Goal: Transaction & Acquisition: Purchase product/service

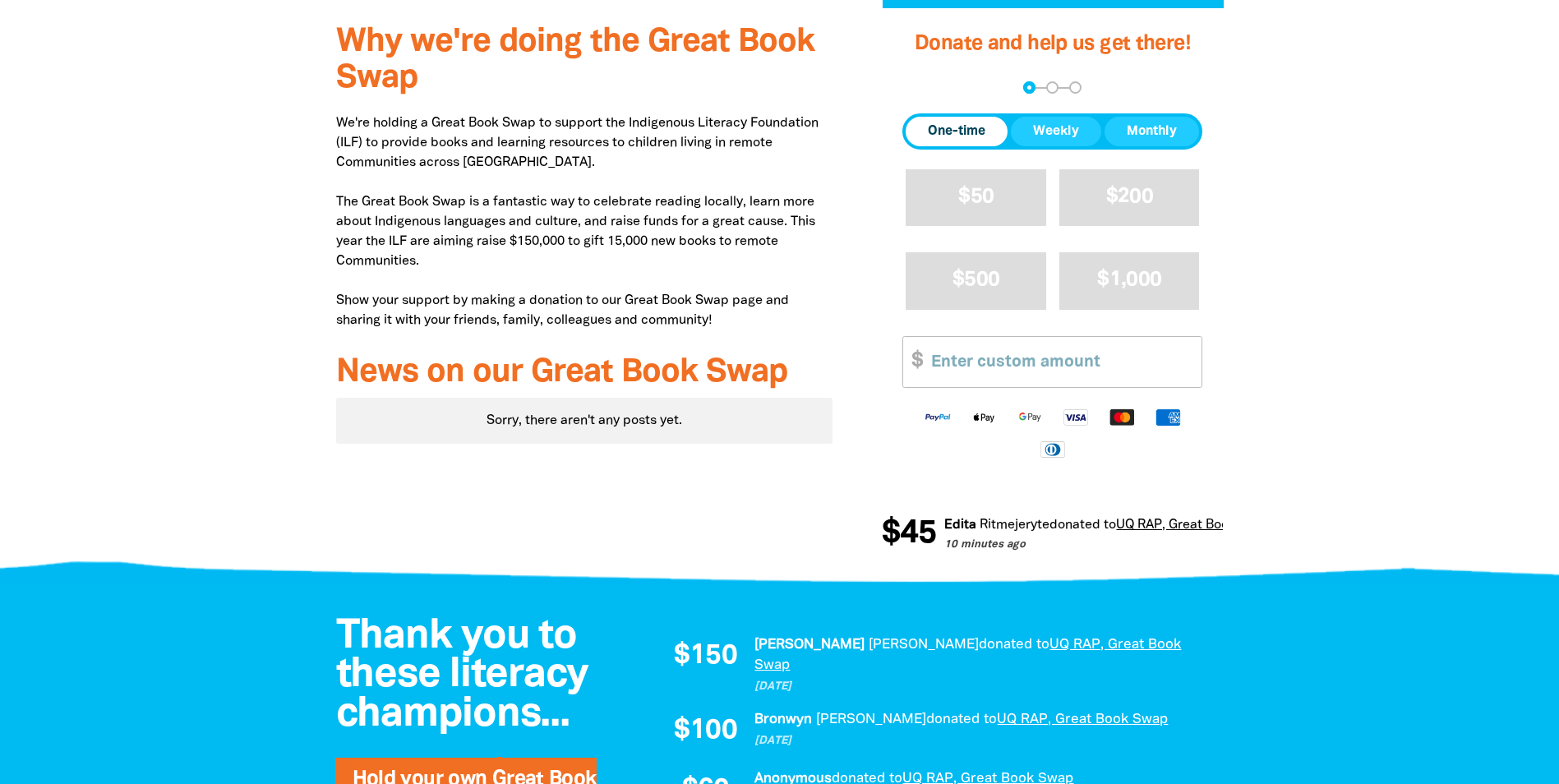
scroll to position [392, 0]
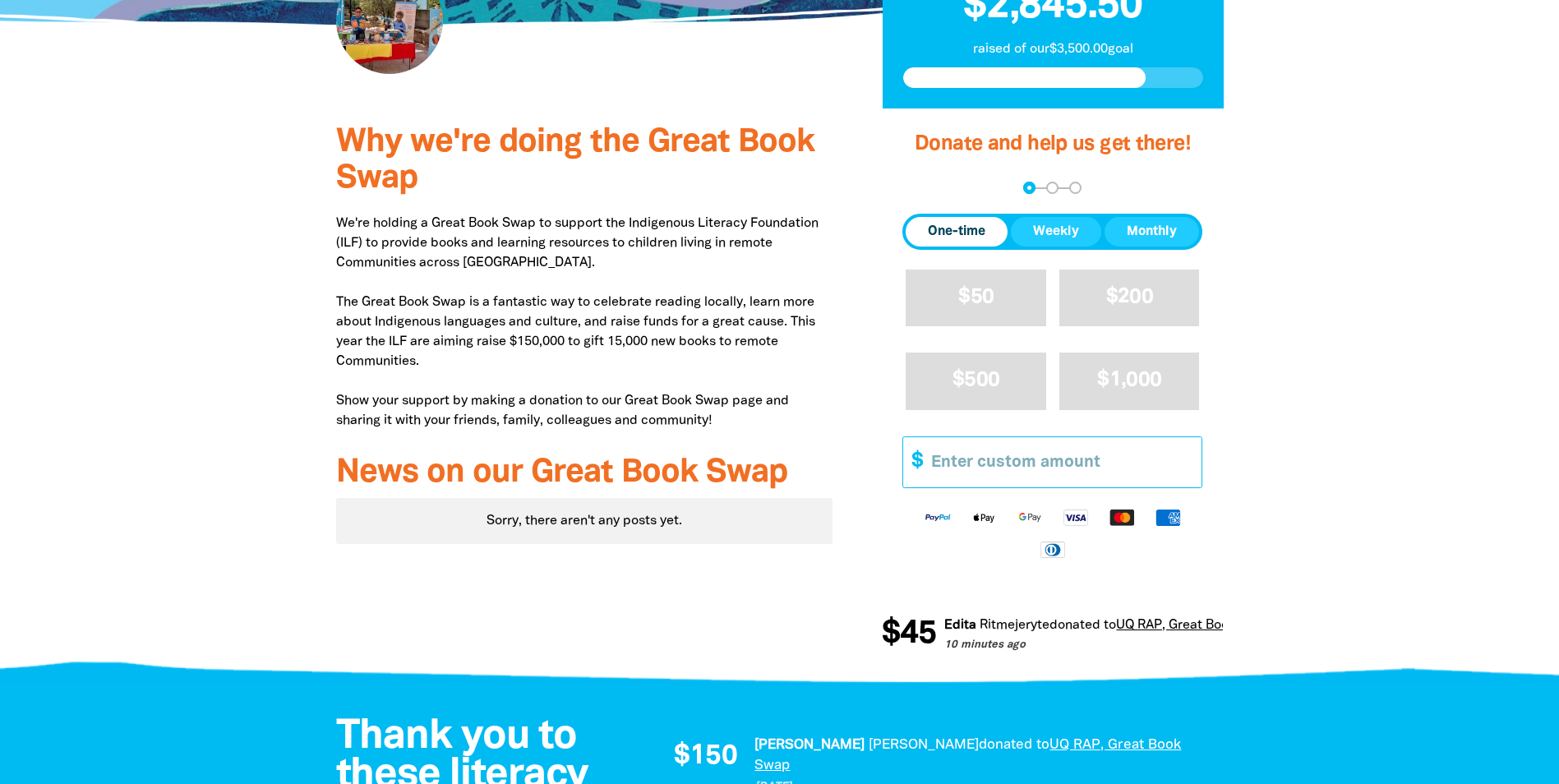
click at [1025, 458] on input "Other Amount" at bounding box center [1060, 462] width 282 height 50
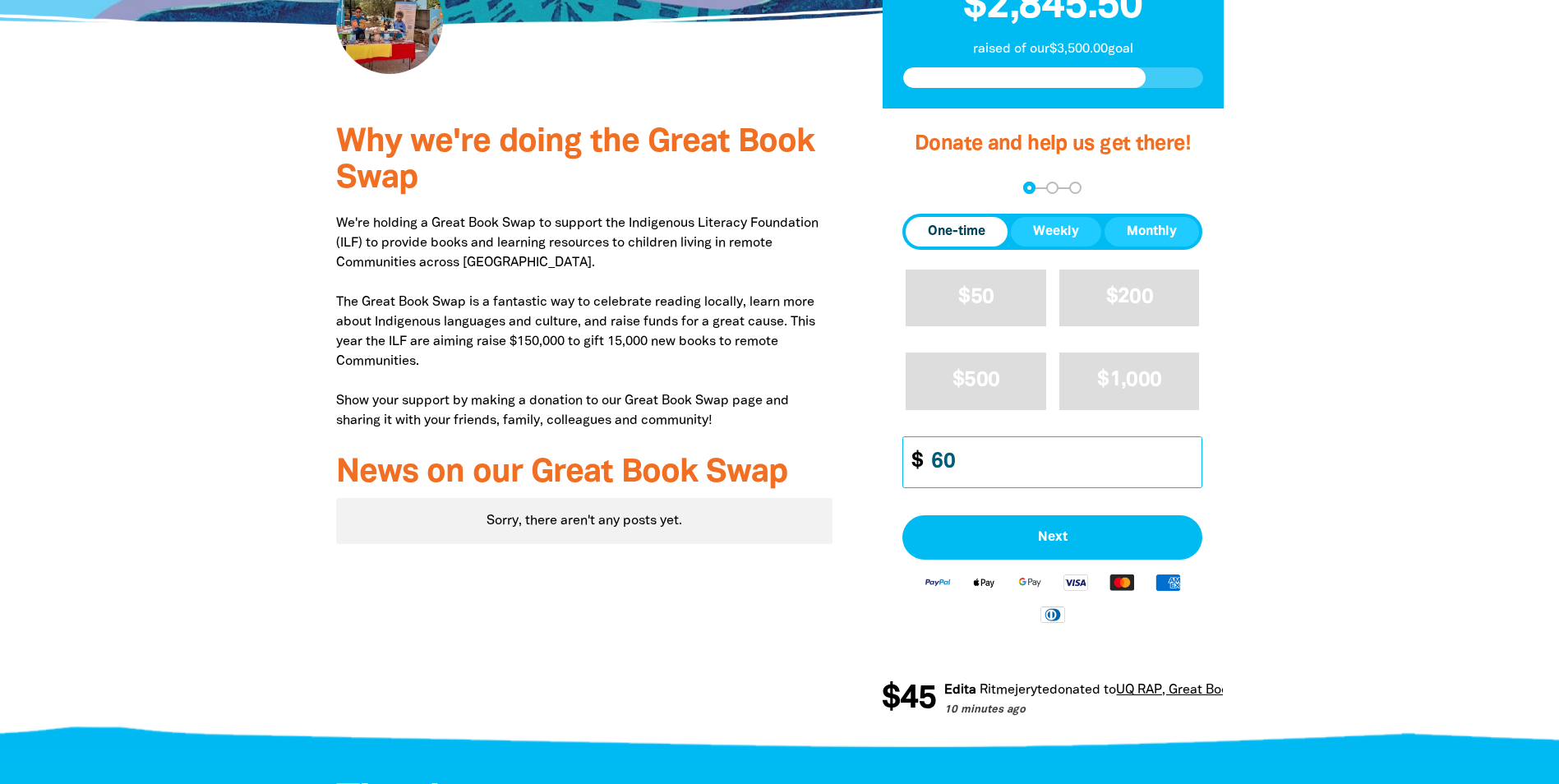
type input "60"
click at [1388, 452] on div at bounding box center [779, 425] width 1559 height 633
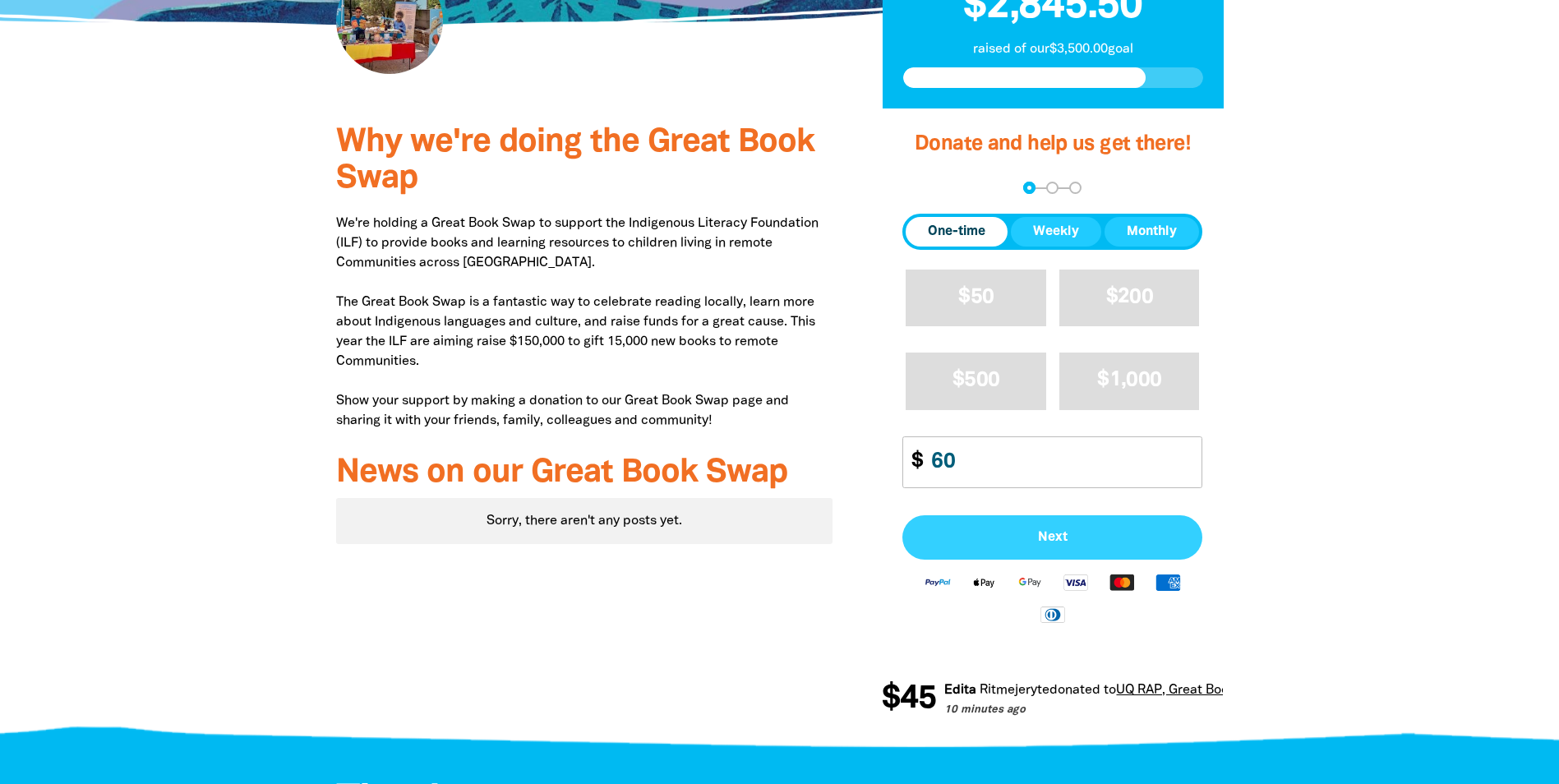
click at [1061, 531] on span "Next" at bounding box center [1052, 537] width 263 height 13
select select "AU"
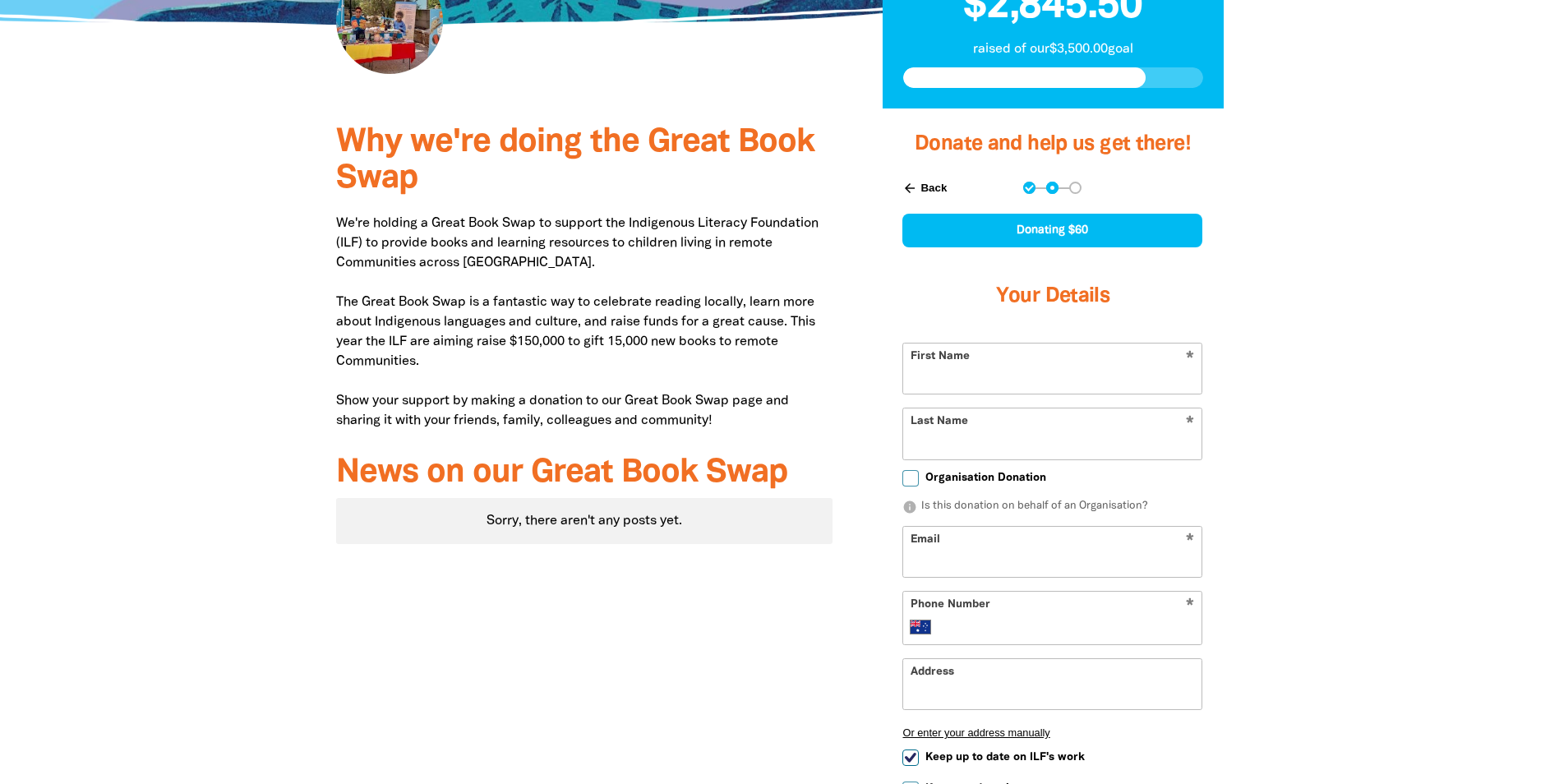
click at [1106, 379] on input "First Name" at bounding box center [1052, 368] width 298 height 50
type input "[PERSON_NAME]"
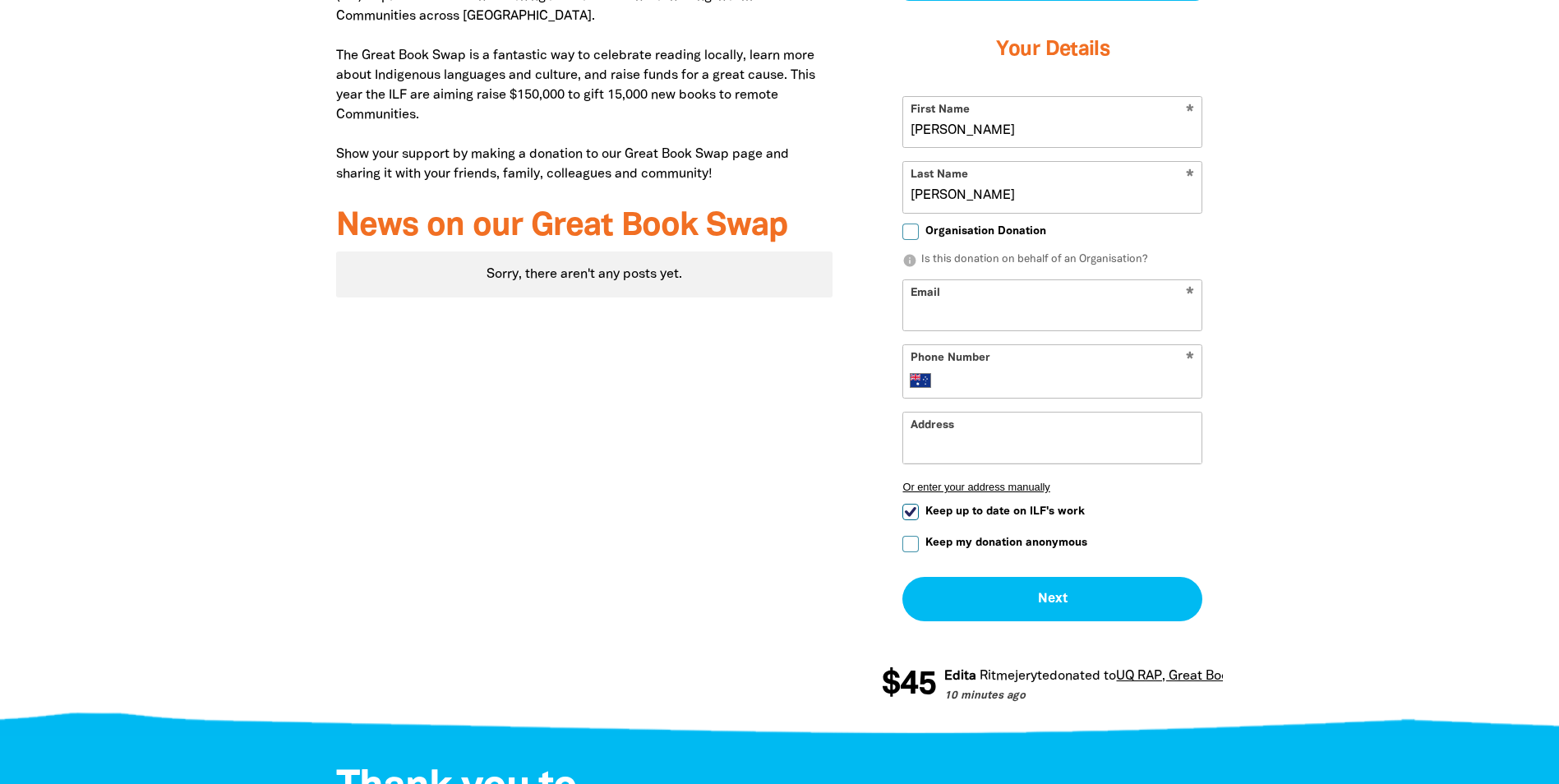
click at [993, 316] on input "Email" at bounding box center [1052, 305] width 298 height 50
type input "[PERSON_NAME][EMAIL_ADDRESS][DOMAIN_NAME]"
type input "[PHONE_NUMBER]"
type input "Level 8, Building 71/918 ([GEOGRAPHIC_DATA])"
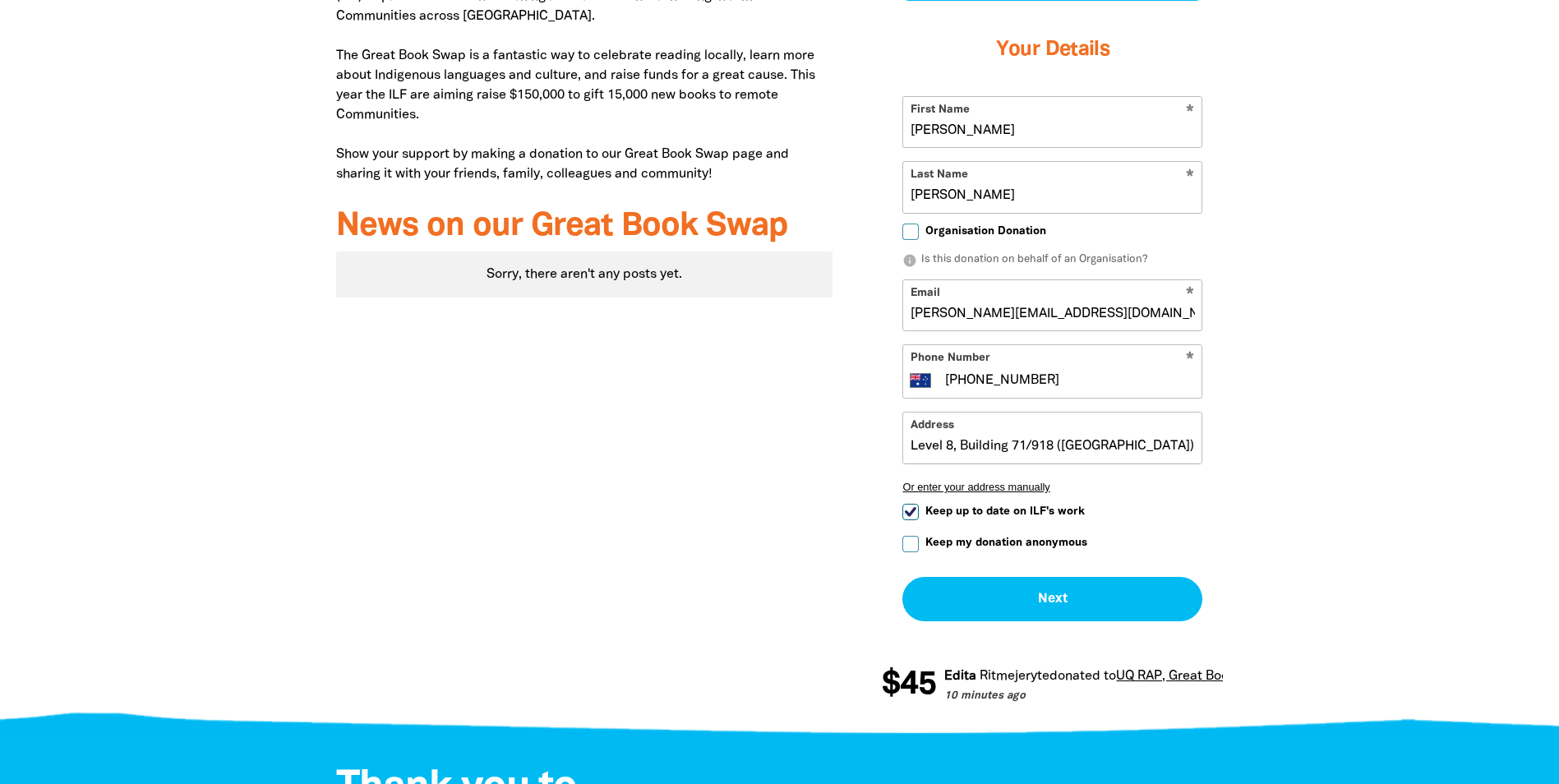
click at [1281, 499] on div at bounding box center [779, 295] width 1559 height 865
click at [911, 515] on input "Keep up to date on ILF's work" at bounding box center [910, 511] width 16 height 16
checkbox input "false"
click at [910, 544] on input "Keep my donation anonymous" at bounding box center [910, 544] width 16 height 16
click at [1057, 598] on button "Next chevron_right" at bounding box center [1052, 599] width 300 height 44
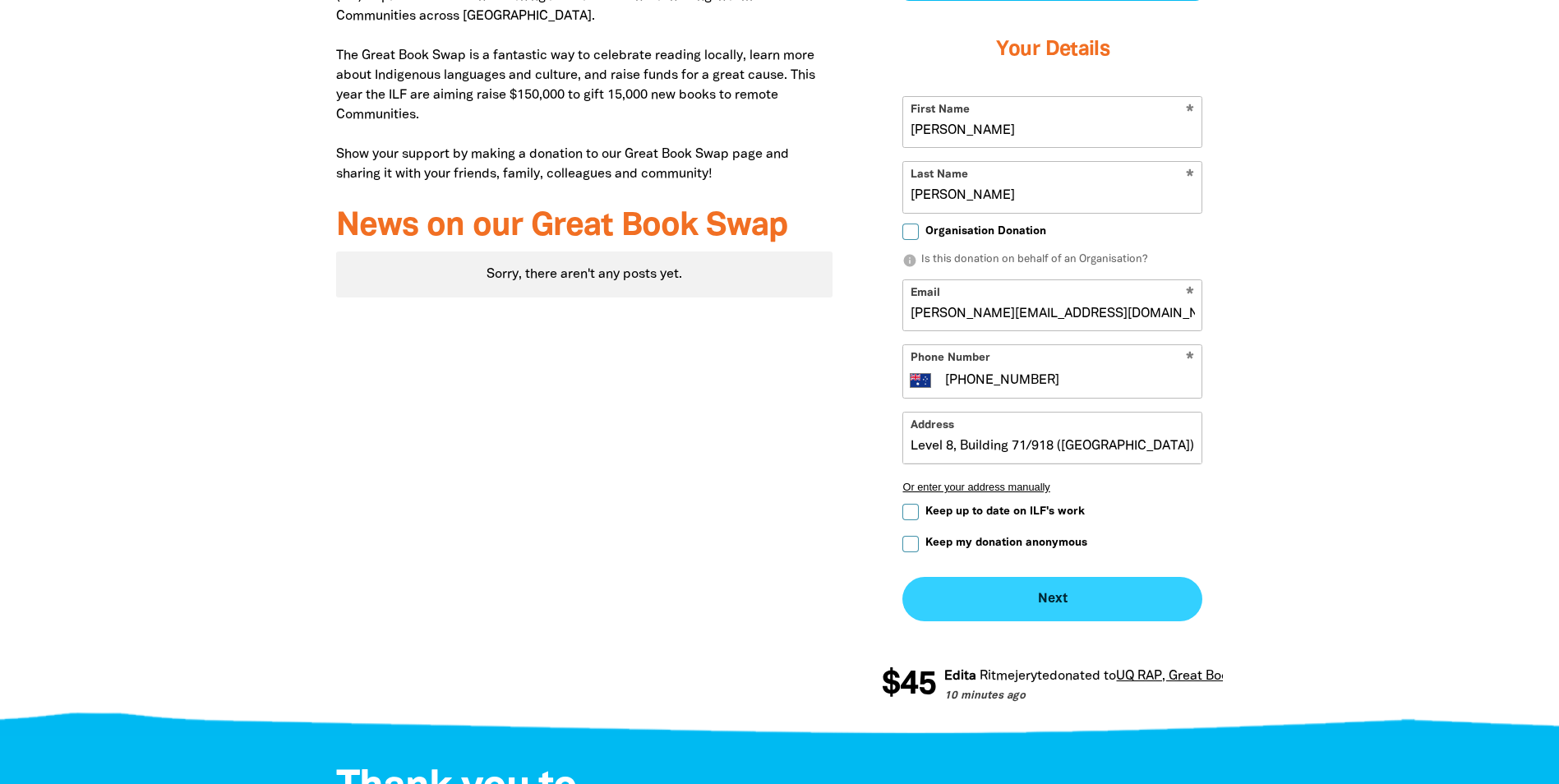
checkbox input "false"
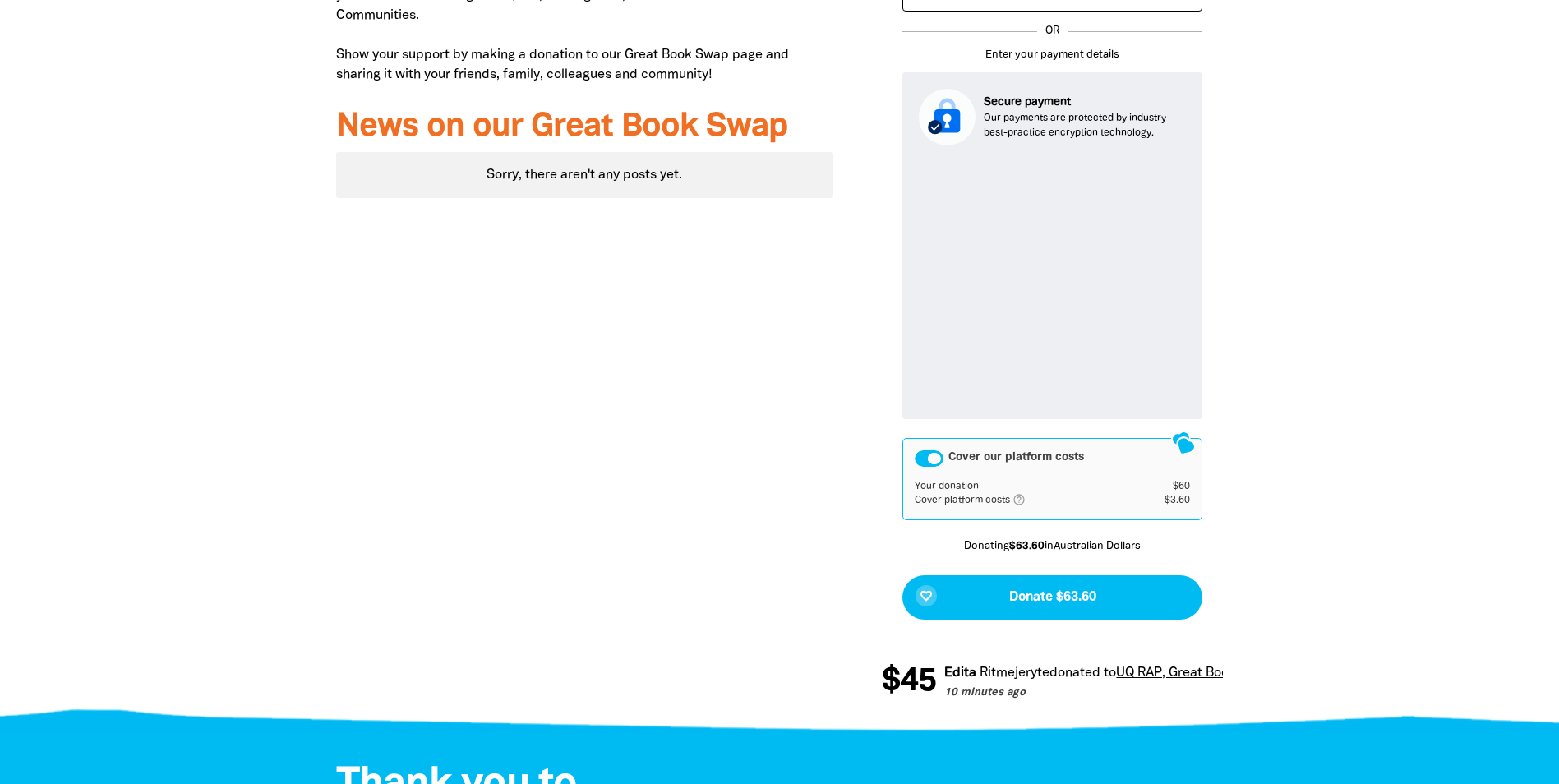
scroll to position [797, 0]
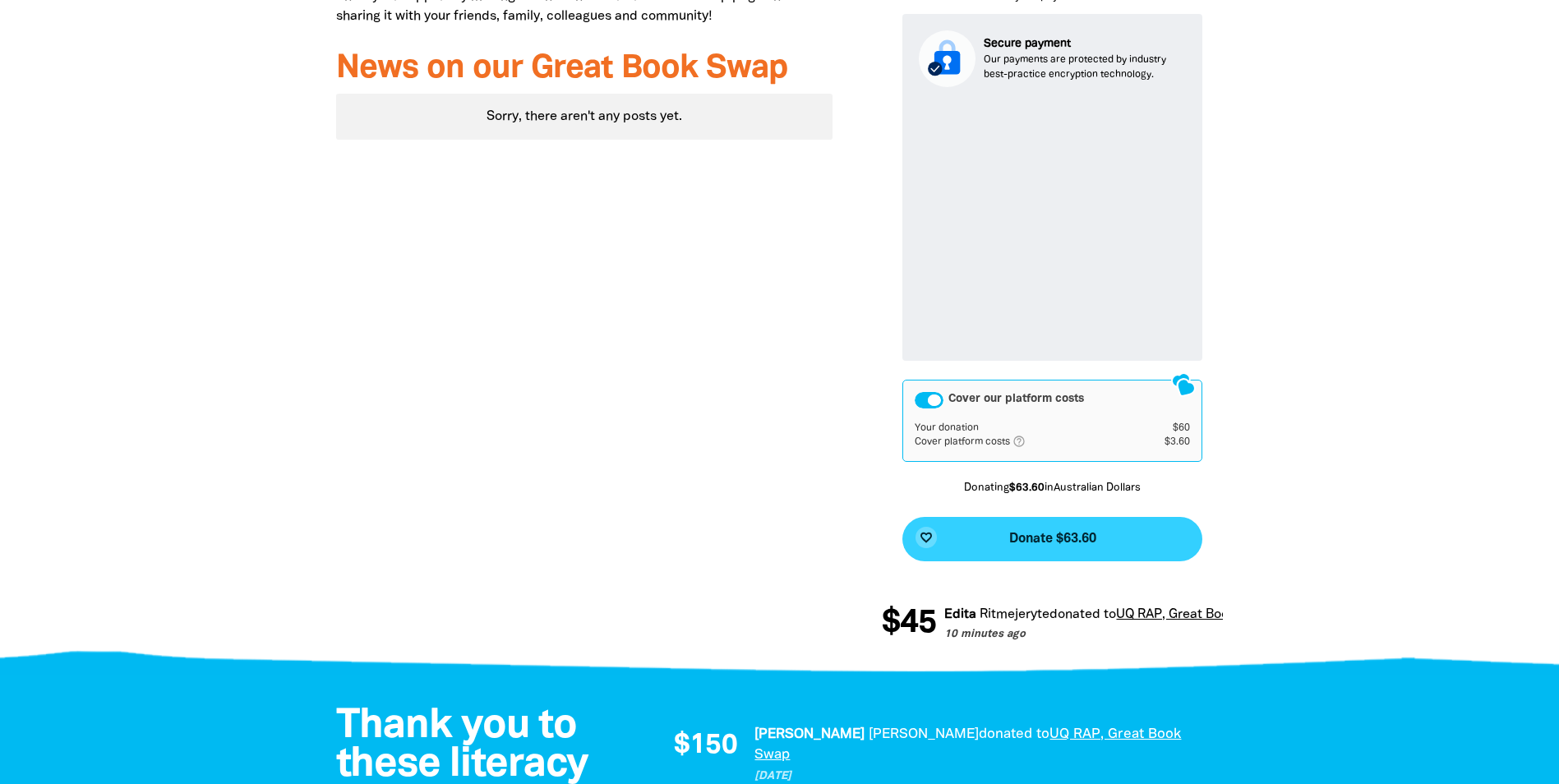
click at [1098, 533] on button "favorite_border Donate $63.60" at bounding box center [1052, 539] width 300 height 44
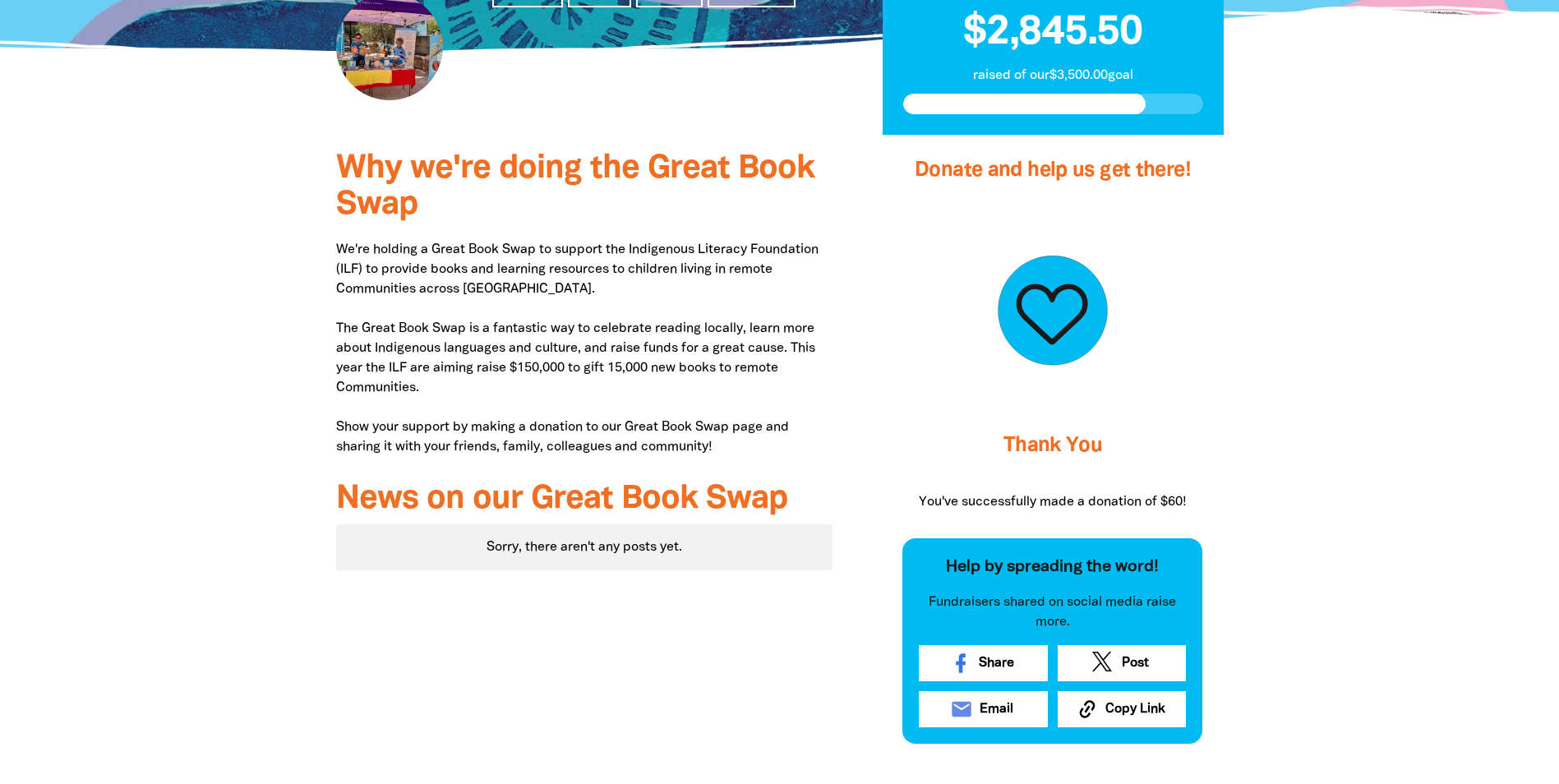
scroll to position [531, 0]
